Goal: Task Accomplishment & Management: Complete application form

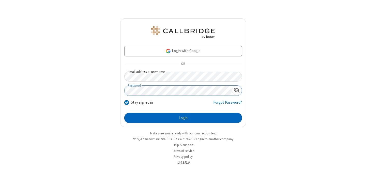
click at [183, 118] on button "Login" at bounding box center [183, 118] width 118 height 10
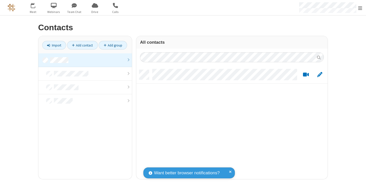
scroll to position [4, 4]
click at [85, 60] on link at bounding box center [85, 60] width 94 height 14
click at [82, 45] on link "Add contact" at bounding box center [82, 45] width 31 height 9
